Goal: Ask a question

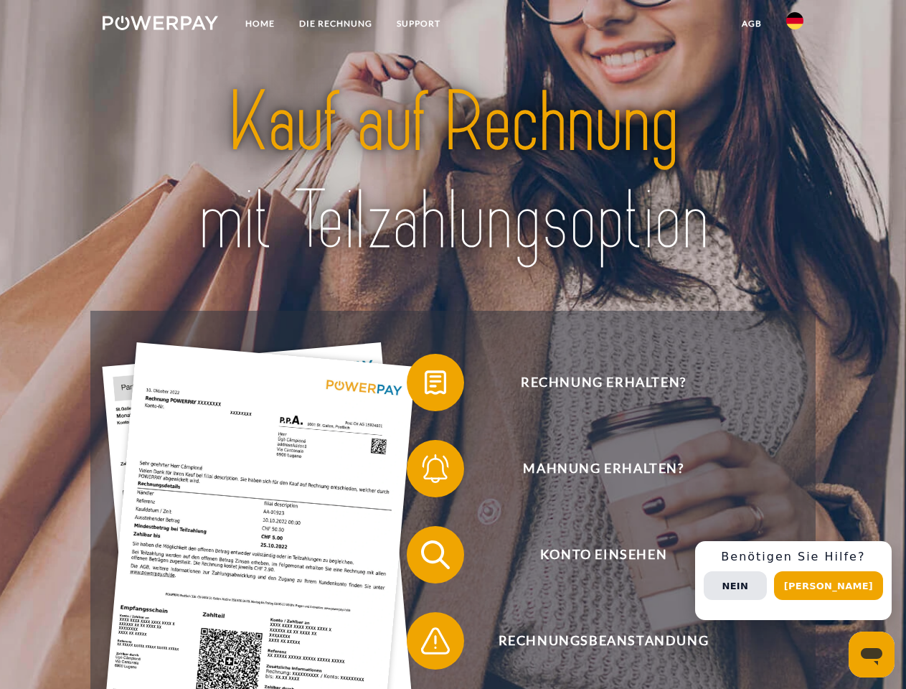
click at [160, 25] on img at bounding box center [161, 23] width 116 height 14
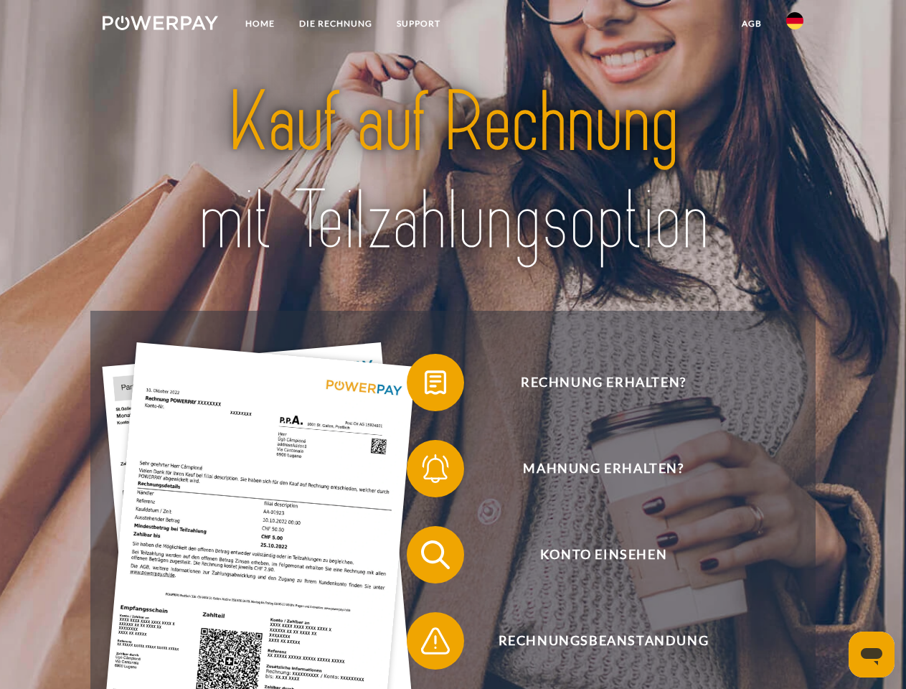
click at [795, 25] on img at bounding box center [794, 20] width 17 height 17
click at [751, 24] on link "agb" at bounding box center [752, 24] width 44 height 26
click at [425, 385] on span at bounding box center [414, 383] width 72 height 72
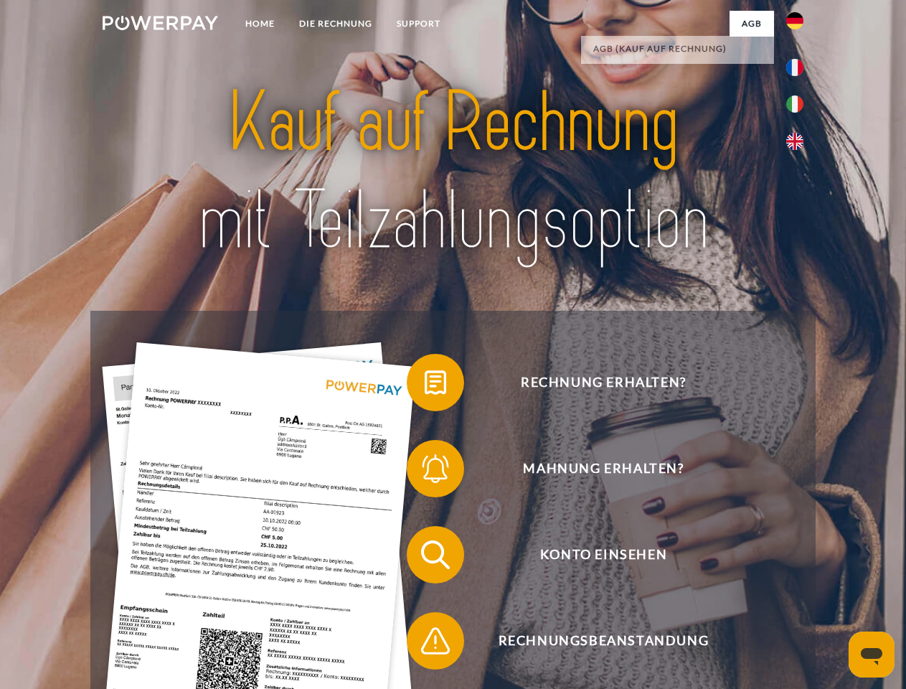
click at [425, 471] on span at bounding box center [414, 469] width 72 height 72
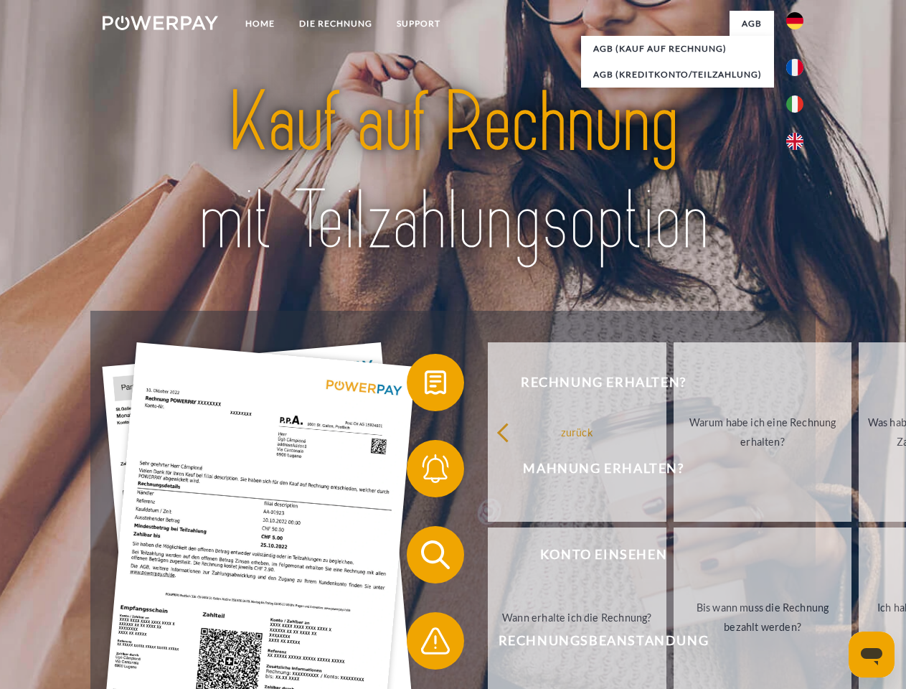
click at [674, 558] on link "Bis wann muss die Rechnung bezahlt werden?" at bounding box center [763, 616] width 179 height 179
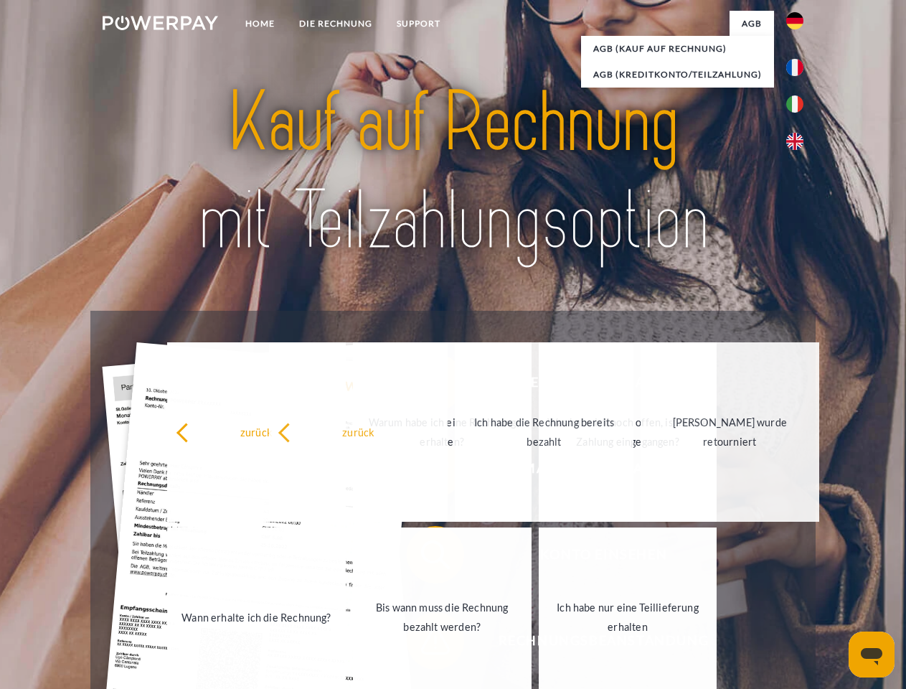
click at [539, 644] on link "Ich habe nur eine Teillieferung erhalten" at bounding box center [628, 616] width 179 height 179
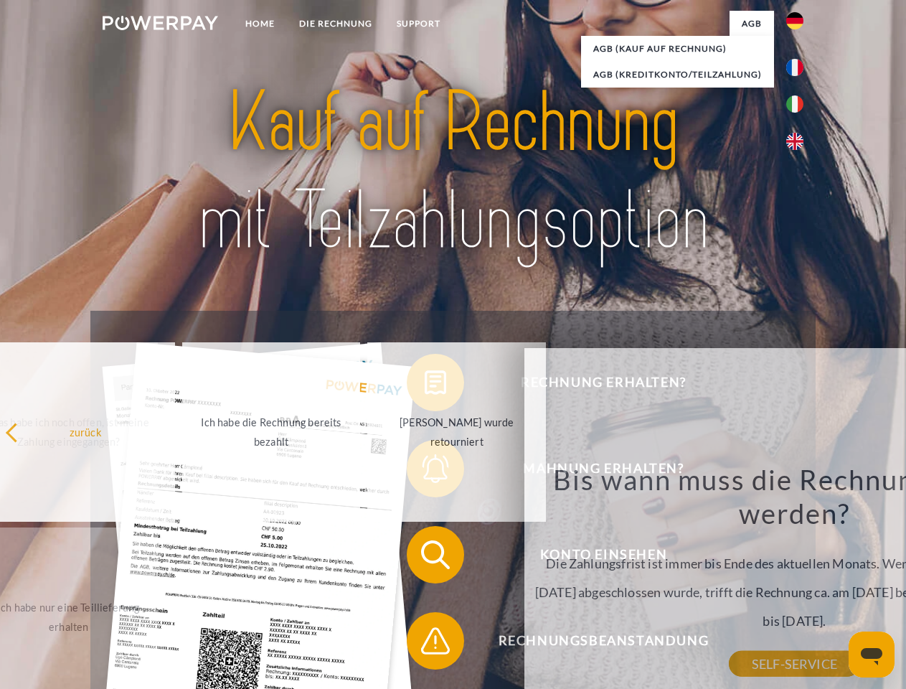
click at [799, 580] on div "Rechnung erhalten? Mahnung erhalten? Konto einsehen" at bounding box center [452, 598] width 725 height 574
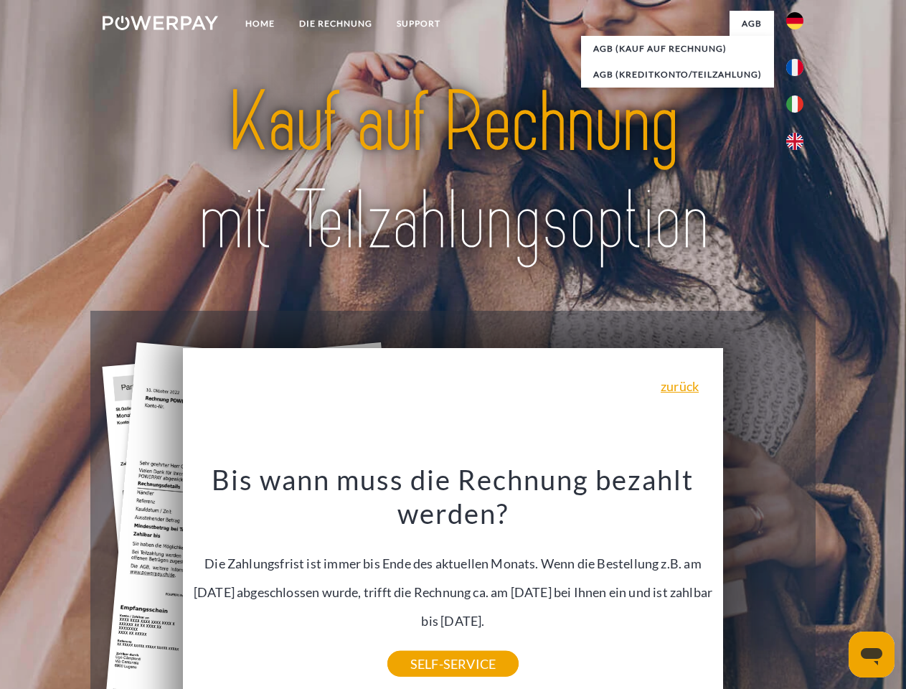
click at [763, 583] on span "Konto einsehen" at bounding box center [604, 554] width 352 height 57
click at [834, 586] on header "Home DIE RECHNUNG SUPPORT" at bounding box center [453, 495] width 906 height 991
